Goal: Navigation & Orientation: Find specific page/section

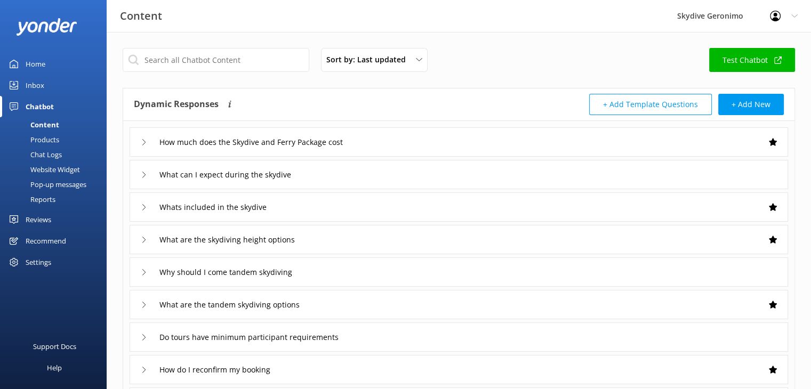
click at [34, 64] on div "Home" at bounding box center [36, 63] width 20 height 21
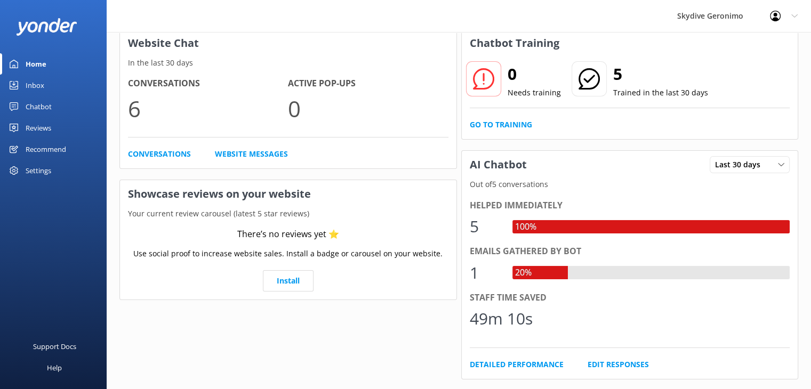
scroll to position [55, 0]
click at [297, 278] on link "Install" at bounding box center [288, 280] width 51 height 21
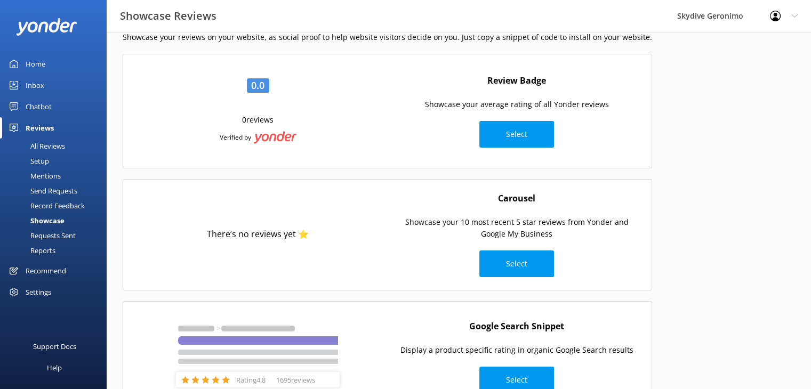
scroll to position [41, 0]
click at [37, 293] on div "Settings" at bounding box center [39, 292] width 26 height 21
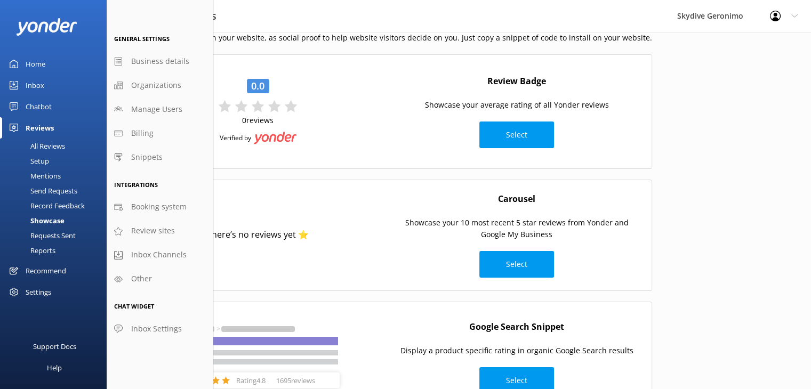
click at [39, 107] on div "Chatbot" at bounding box center [39, 106] width 26 height 21
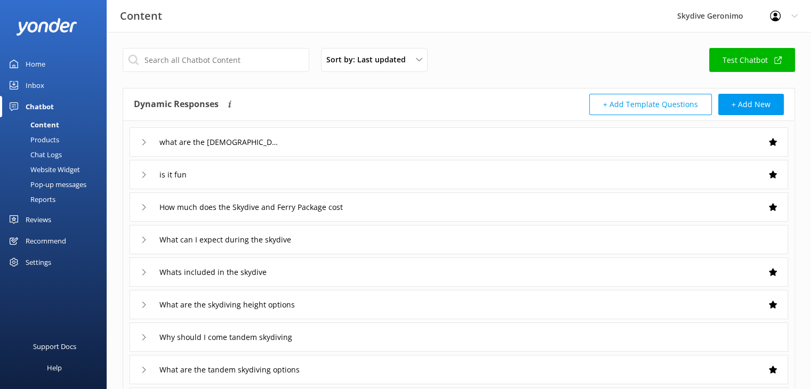
click at [58, 184] on div "Pop-up messages" at bounding box center [46, 184] width 80 height 15
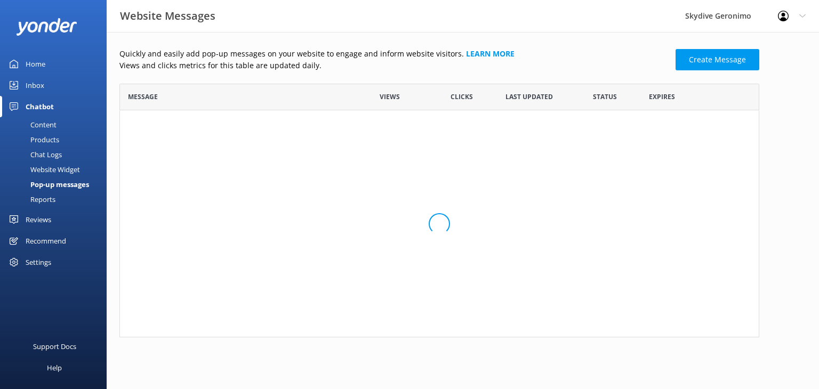
scroll to position [245, 632]
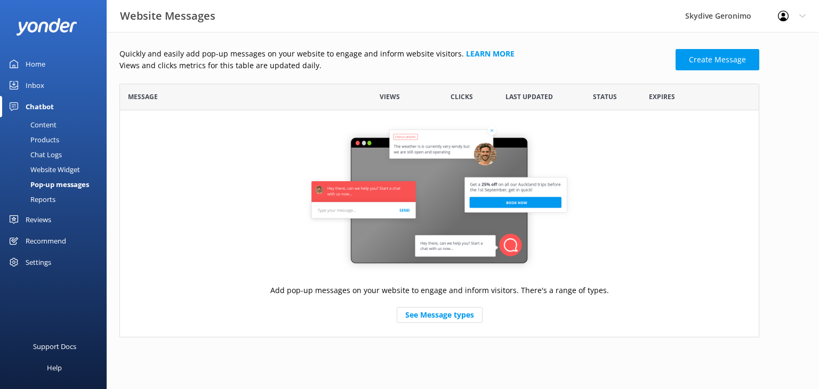
click at [38, 84] on div "Inbox" at bounding box center [35, 85] width 19 height 21
